Goal: Task Accomplishment & Management: Use online tool/utility

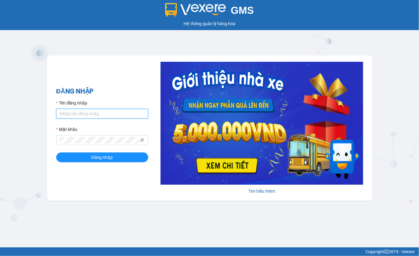
click at [87, 114] on input "Tên đăng nhập" at bounding box center [102, 114] width 92 height 10
type input "thu.lienhung"
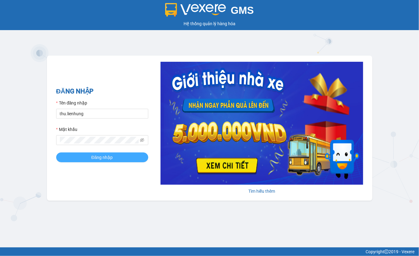
click at [94, 157] on span "Đăng nhập" at bounding box center [101, 157] width 21 height 7
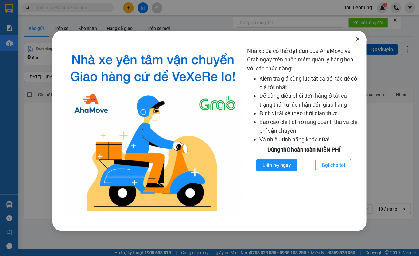
click at [356, 40] on icon "close" at bounding box center [357, 39] width 5 height 5
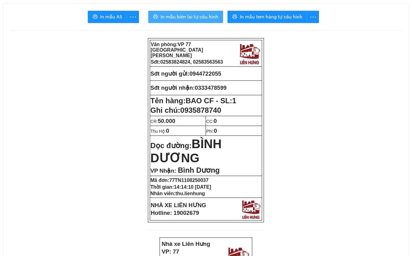
click at [181, 15] on span "In mẫu biên lai tự cấu hình" at bounding box center [189, 17] width 58 height 8
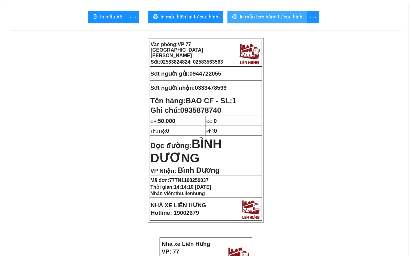
click at [286, 17] on span "In mẫu tem hàng tự cấu hình" at bounding box center [271, 17] width 63 height 8
